Goal: Task Accomplishment & Management: Manage account settings

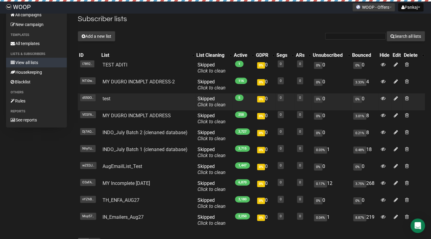
scroll to position [30, 0]
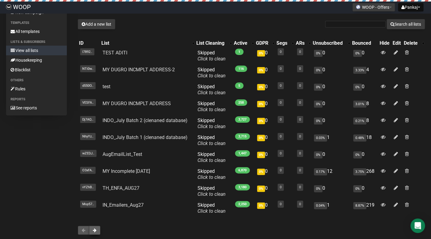
click at [97, 230] on button at bounding box center [94, 230] width 11 height 9
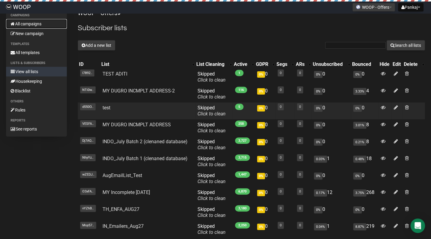
scroll to position [0, 0]
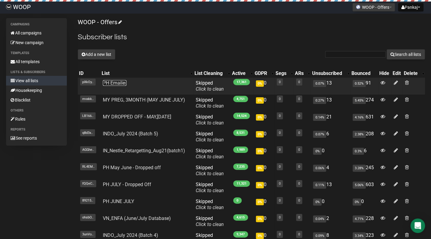
click at [115, 80] on td "PH Emailer" at bounding box center [146, 86] width 93 height 17
click at [115, 82] on link "PH Emailer" at bounding box center [115, 83] width 24 height 6
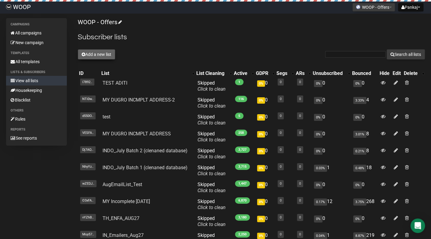
click at [99, 53] on button "Add a new list" at bounding box center [97, 54] width 38 height 10
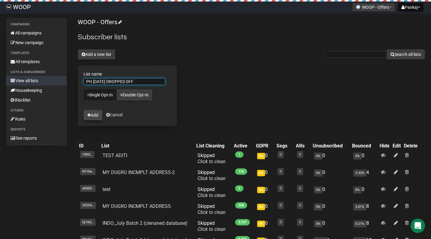
type input "PH [DATE] DROPPED 0FF"
click at [96, 113] on button "Add" at bounding box center [93, 115] width 19 height 10
